Goal: Navigation & Orientation: Find specific page/section

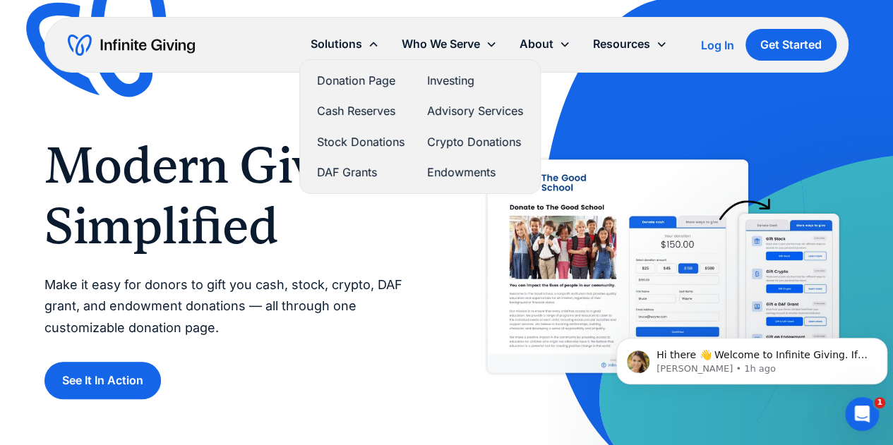
click at [354, 75] on link "Donation Page" at bounding box center [360, 80] width 87 height 19
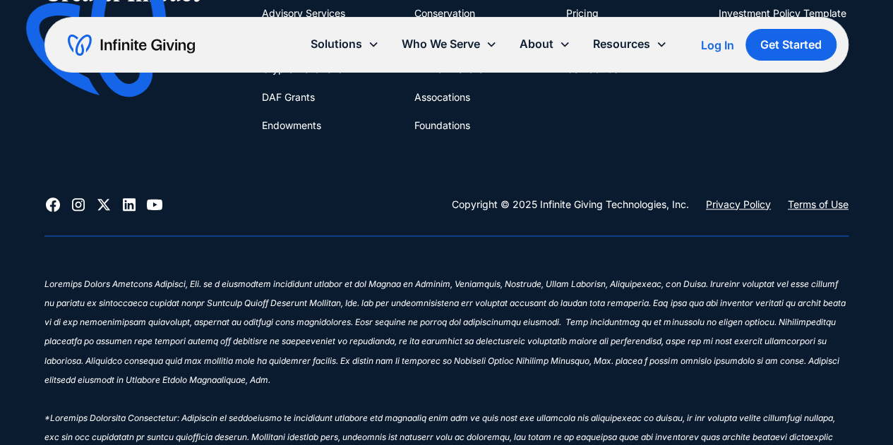
scroll to position [3335, 0]
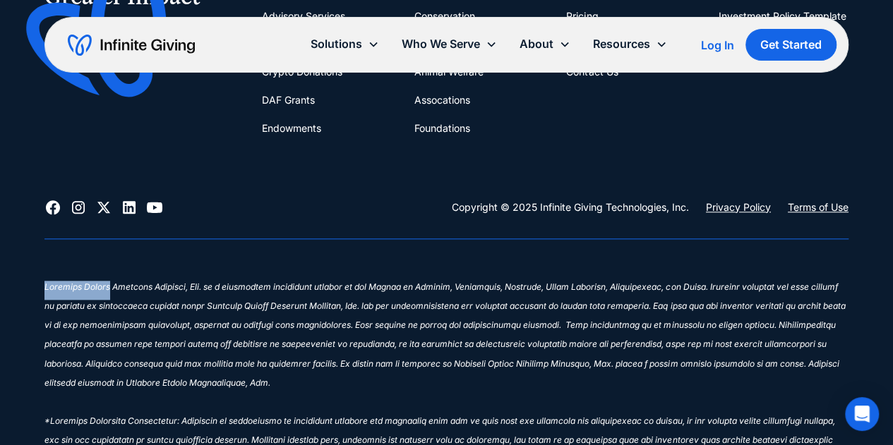
drag, startPoint x: 100, startPoint y: 284, endPoint x: 44, endPoint y: 284, distance: 55.7
click at [44, 284] on sup "‍ Infinite Giving provides links for your convenience to websites produced by o…" at bounding box center [444, 441] width 801 height 318
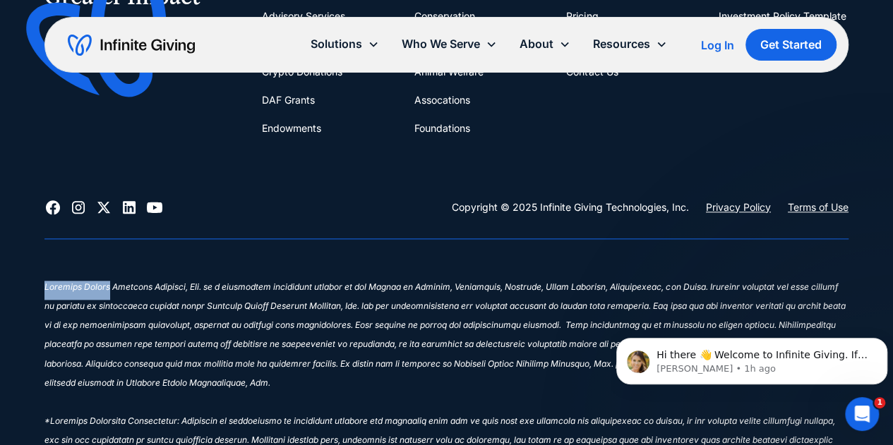
scroll to position [0, 0]
copy sup "Infinite Giving"
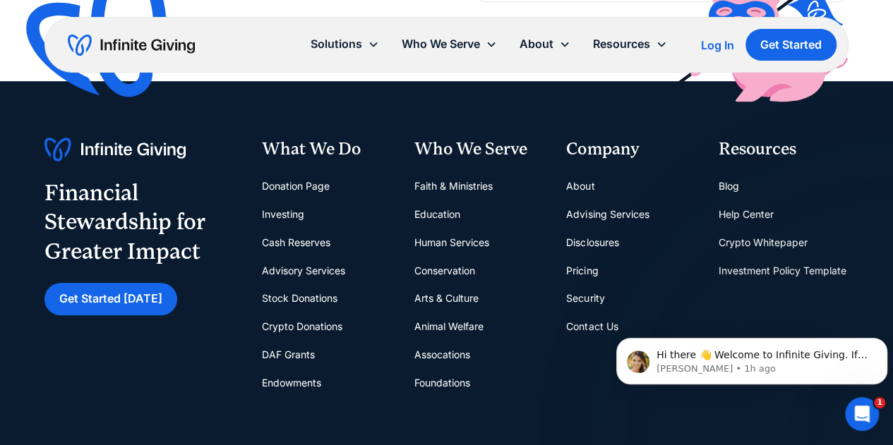
click at [394, 204] on div "Financial Stewardship for Greater Impact Get Started Today What We Do Donation …" at bounding box center [446, 268] width 804 height 260
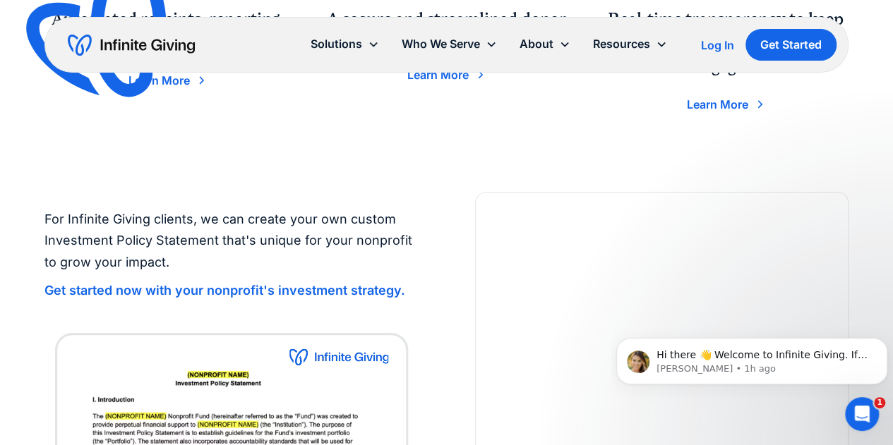
scroll to position [2275, 0]
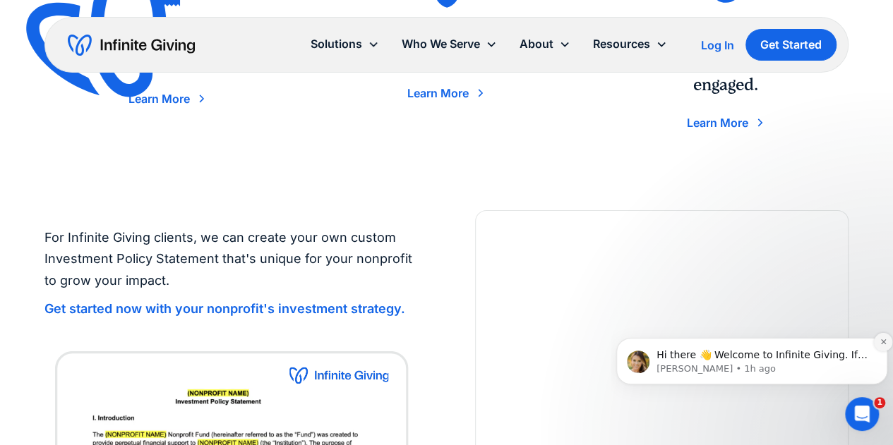
click at [883, 344] on icon "Dismiss notification" at bounding box center [883, 342] width 8 height 8
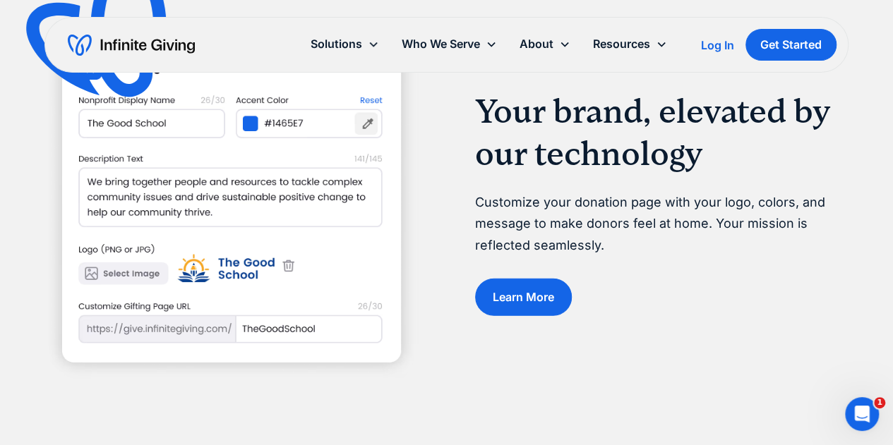
scroll to position [2088, 0]
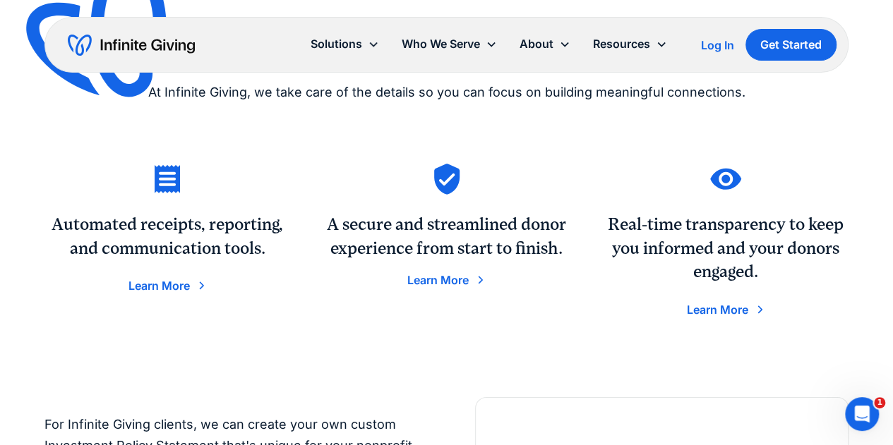
click at [728, 304] on div "Learn More" at bounding box center [717, 309] width 61 height 11
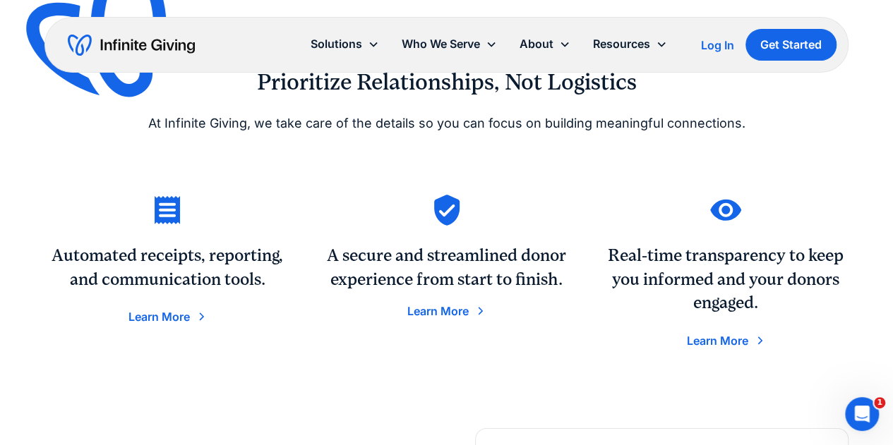
scroll to position [2059, 0]
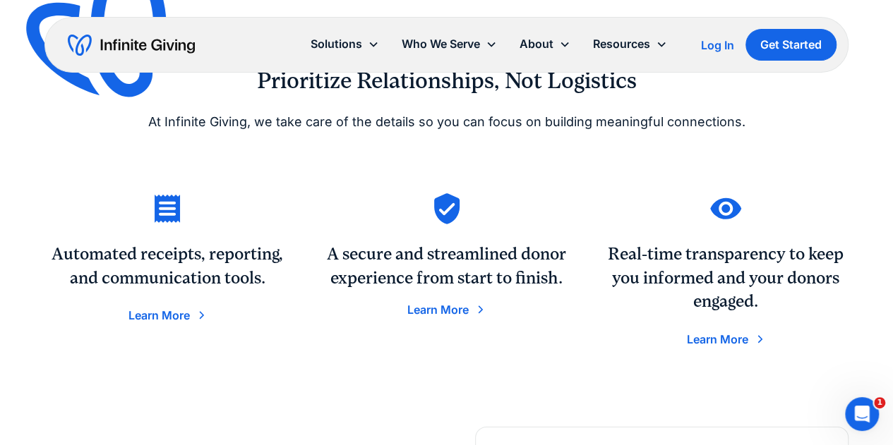
click at [158, 311] on div "Learn More" at bounding box center [158, 315] width 61 height 11
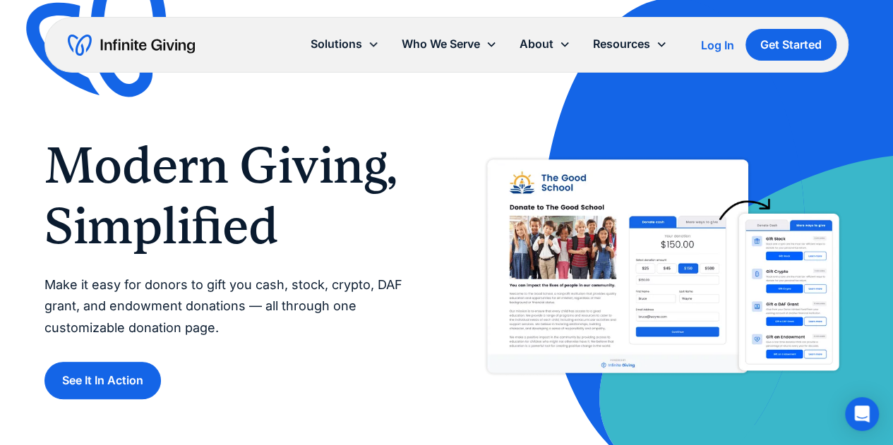
click at [156, 38] on img "home" at bounding box center [131, 45] width 127 height 23
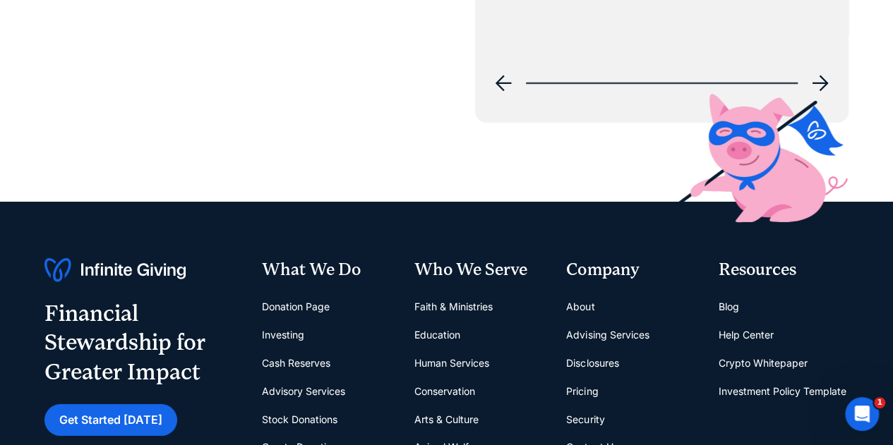
scroll to position [5062, 0]
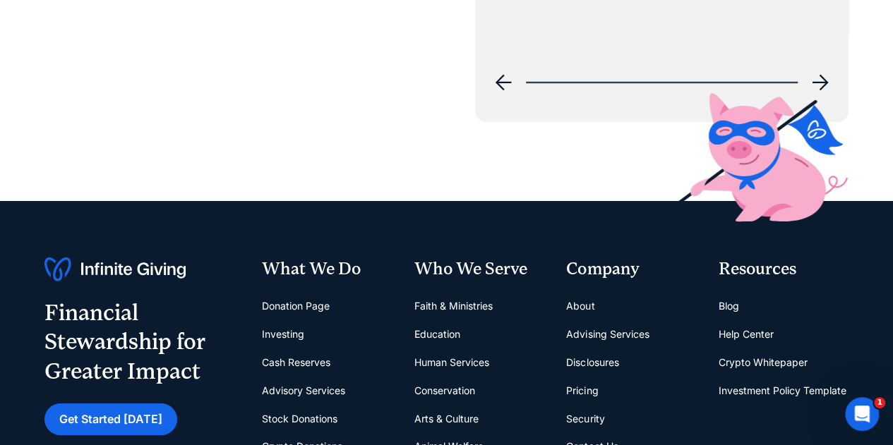
click at [323, 306] on link "Donation Page" at bounding box center [296, 306] width 68 height 28
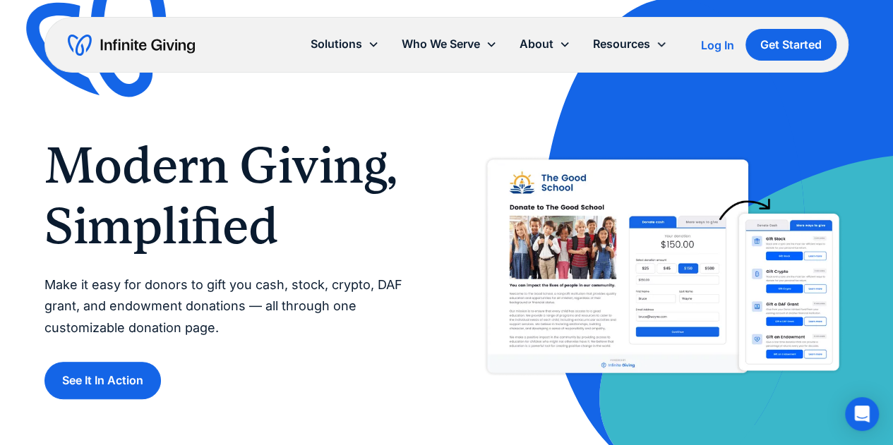
click at [456, 221] on div "Modern Giving, Simplified Make it easy for donors to gift you cash, stock, cryp…" at bounding box center [446, 267] width 804 height 264
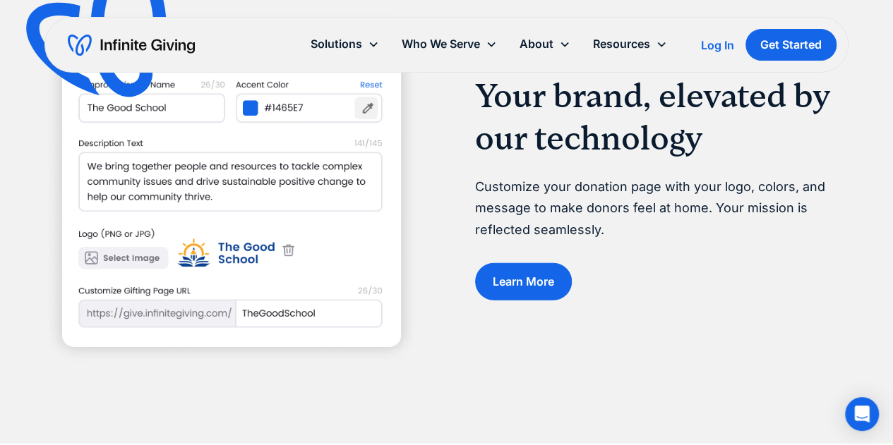
scroll to position [1608, 0]
